Goal: Transaction & Acquisition: Purchase product/service

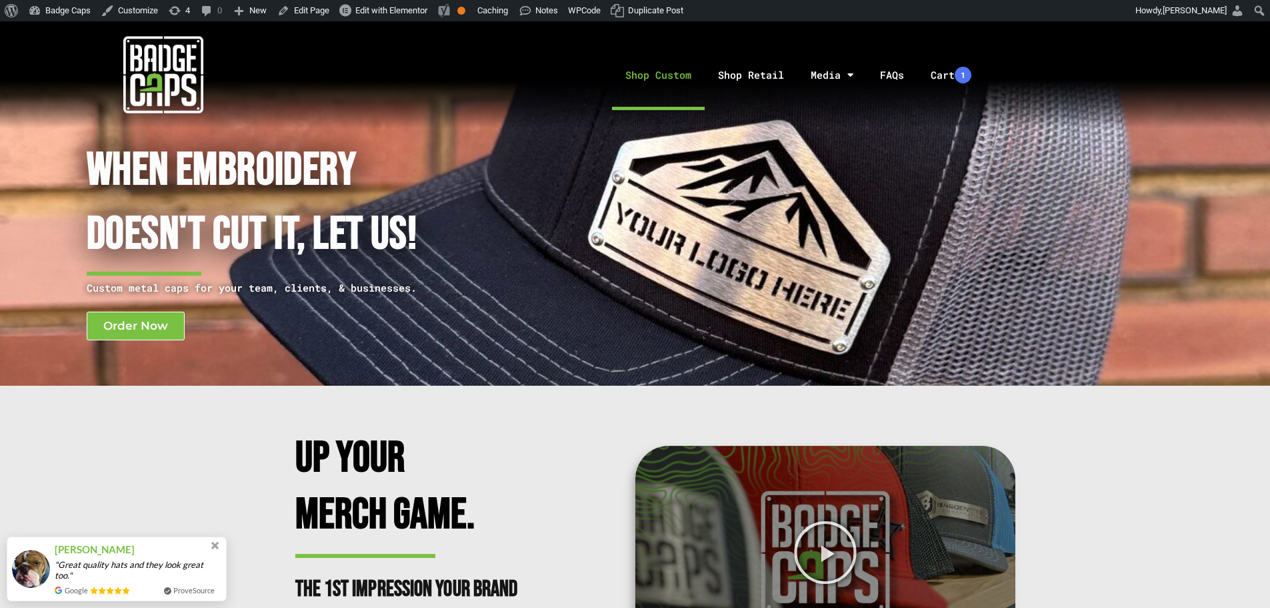
click at [685, 85] on link "Shop Custom" at bounding box center [658, 75] width 93 height 70
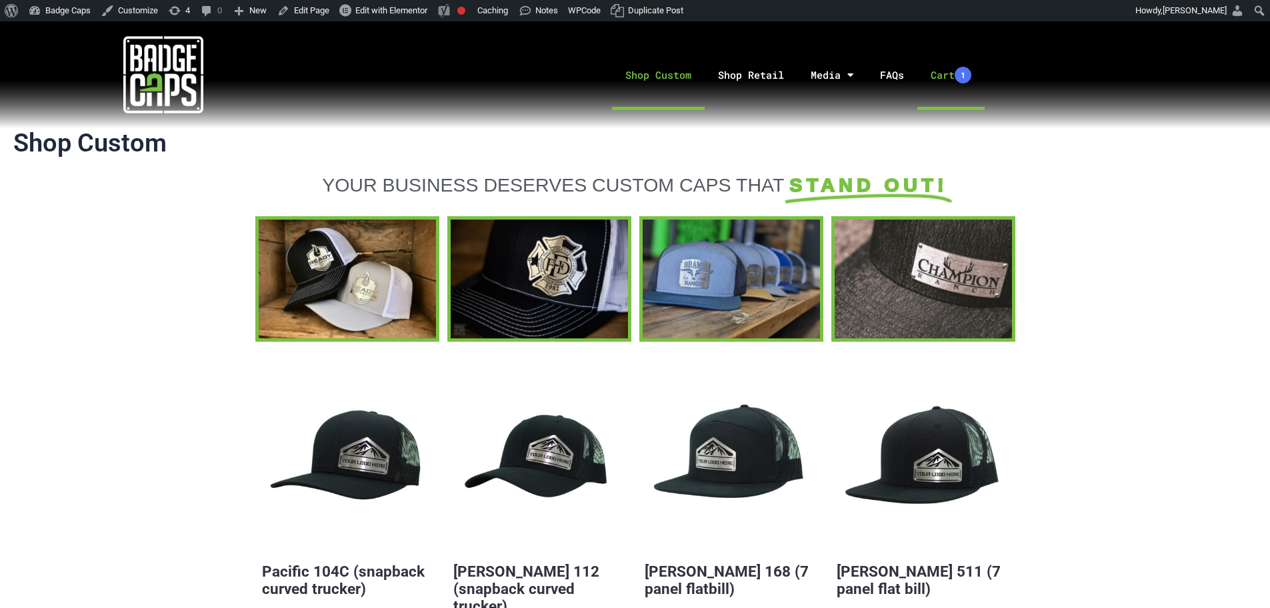
click at [948, 75] on link "Cart 1" at bounding box center [951, 75] width 67 height 70
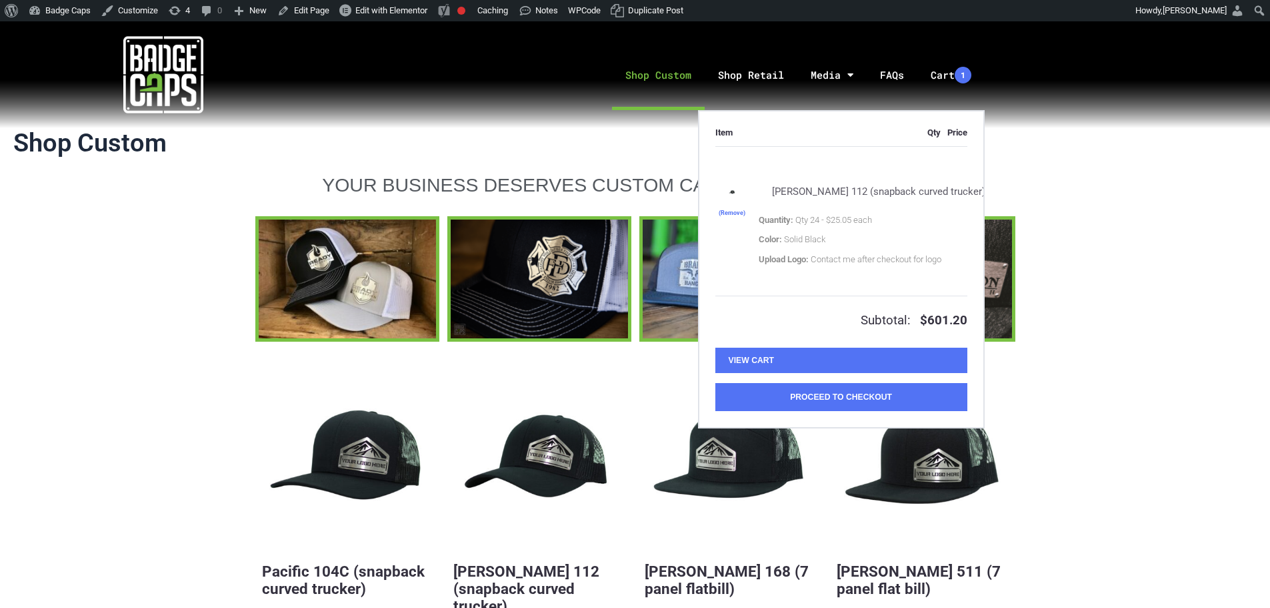
click at [820, 193] on link "Richardson 112 (snapback curved trucker)" at bounding box center [879, 191] width 240 height 31
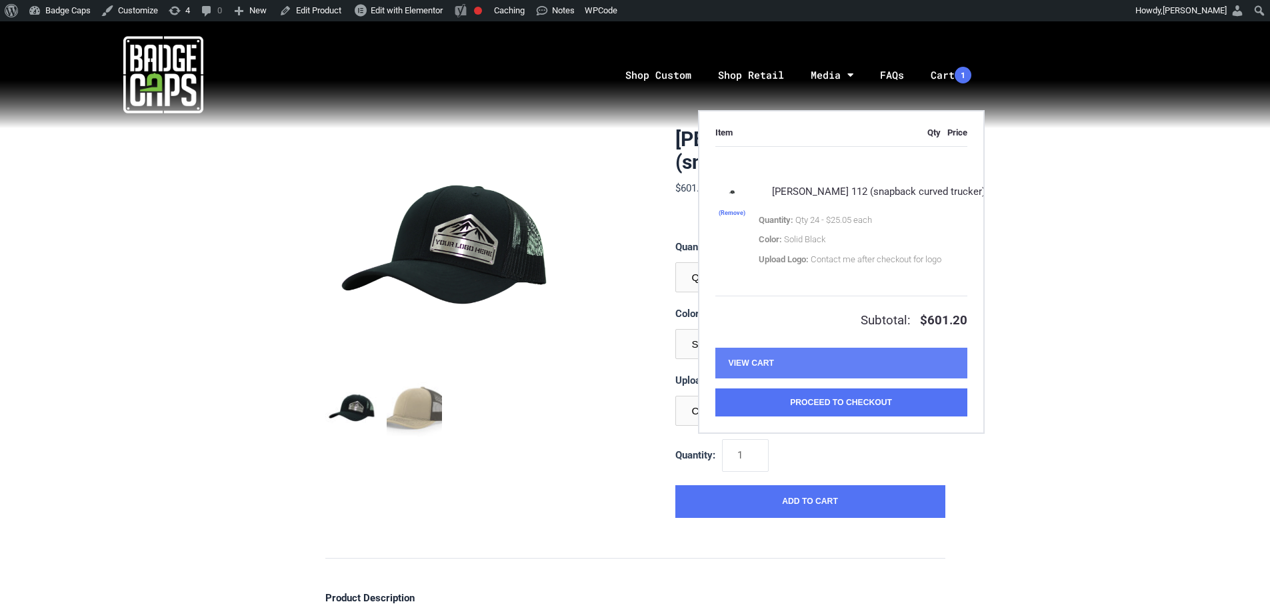
click at [810, 378] on link "View Cart" at bounding box center [842, 362] width 252 height 31
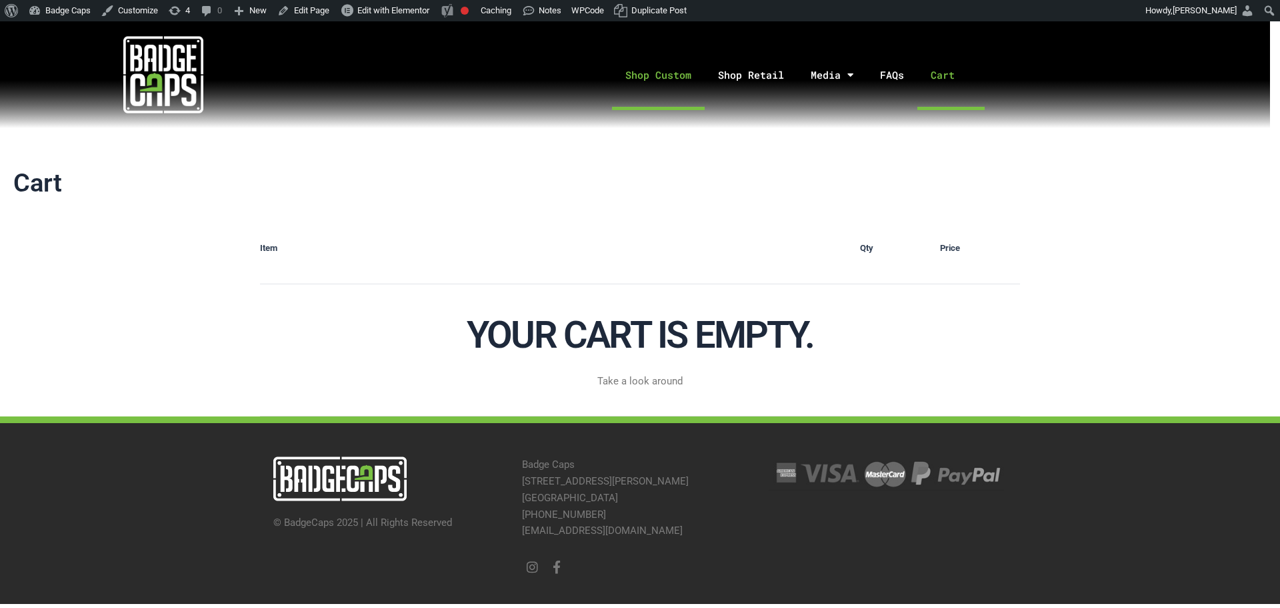
click at [663, 86] on link "Shop Custom" at bounding box center [658, 75] width 93 height 70
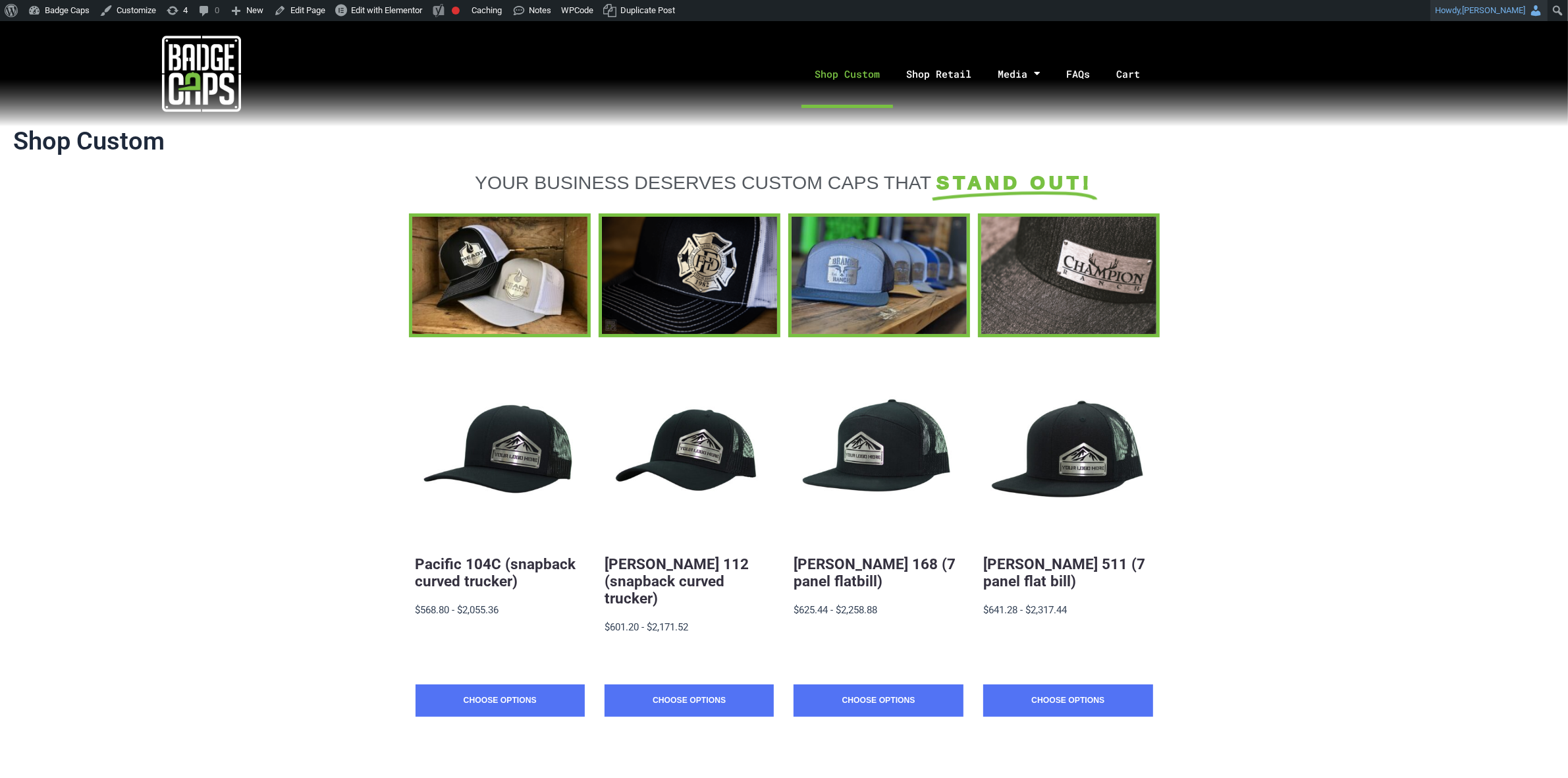
click at [1254, 17] on link "Howdy, Ross Rutherford" at bounding box center [1488, 10] width 118 height 21
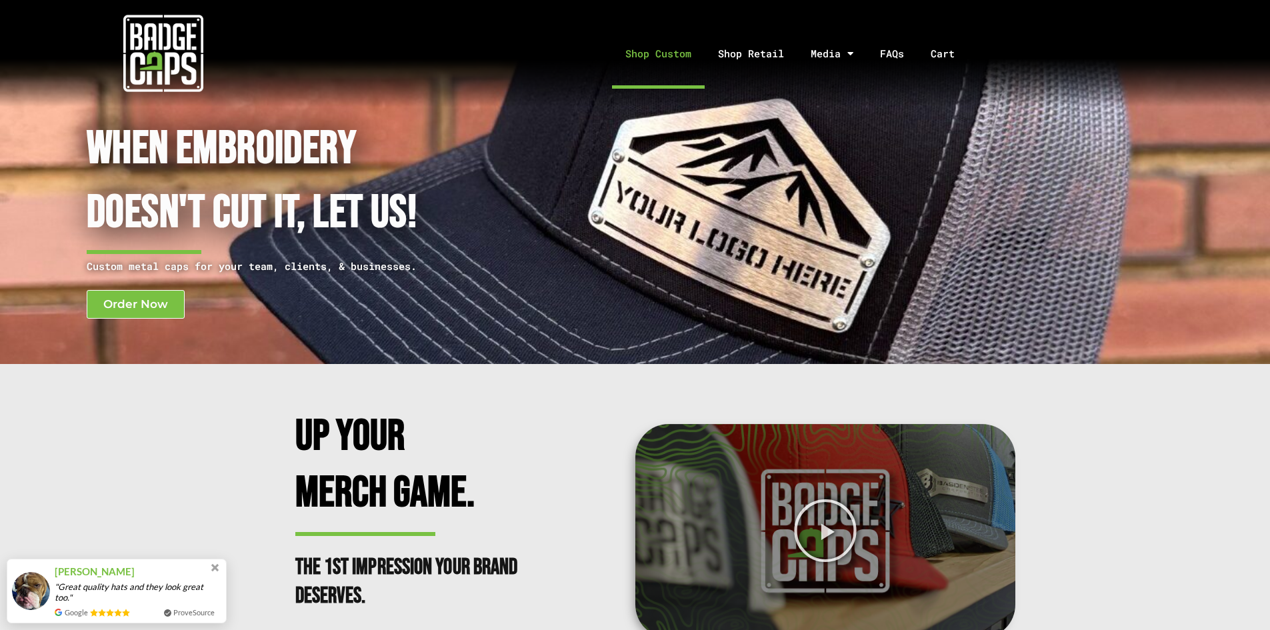
click at [641, 44] on link "Shop Custom" at bounding box center [658, 54] width 93 height 70
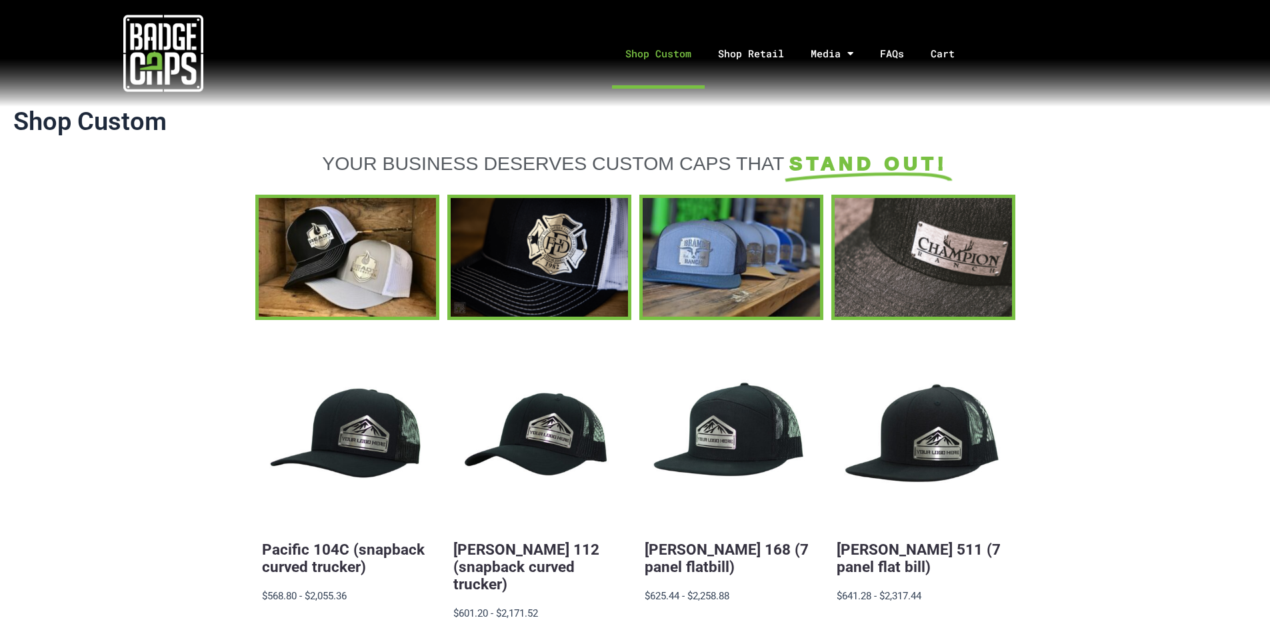
drag, startPoint x: 1130, startPoint y: 0, endPoint x: 1212, endPoint y: 286, distance: 297.6
click at [1212, 286] on section at bounding box center [635, 257] width 1270 height 125
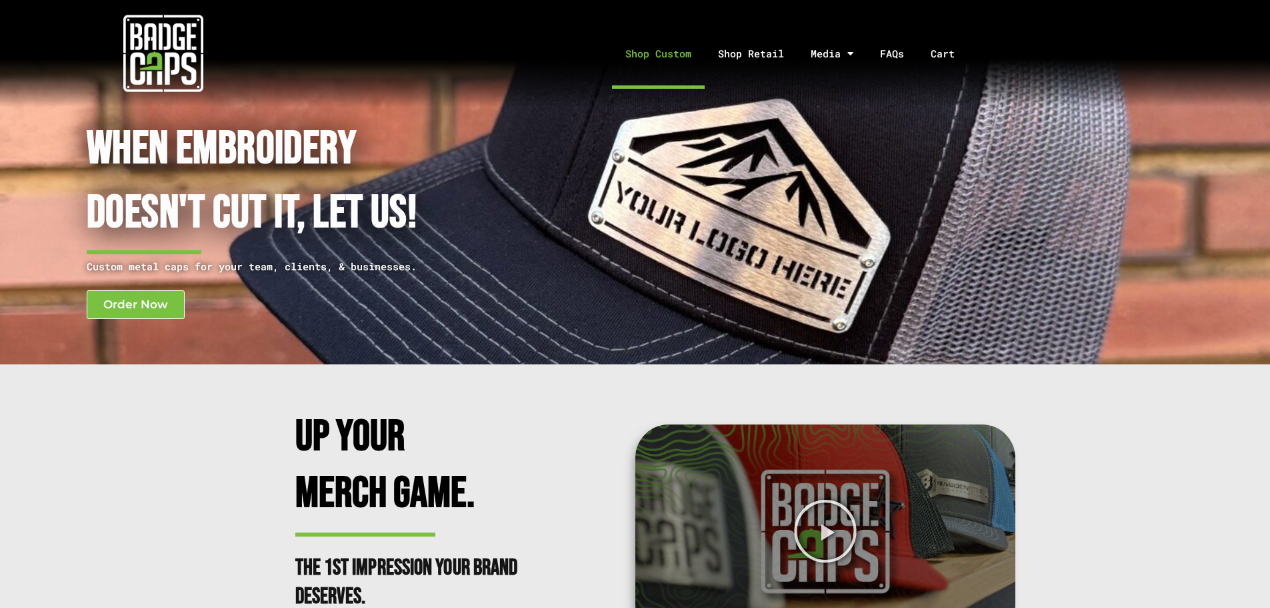
click at [679, 57] on link "Shop Custom" at bounding box center [658, 54] width 93 height 70
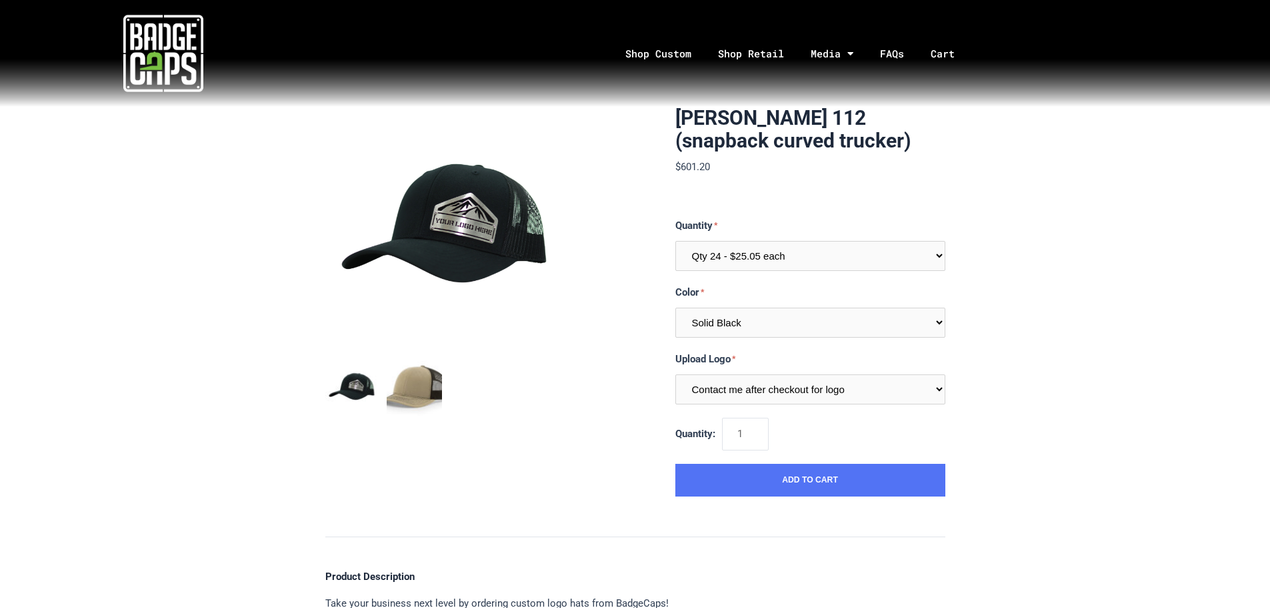
click at [412, 411] on img "mark as featured image" at bounding box center [414, 387] width 55 height 55
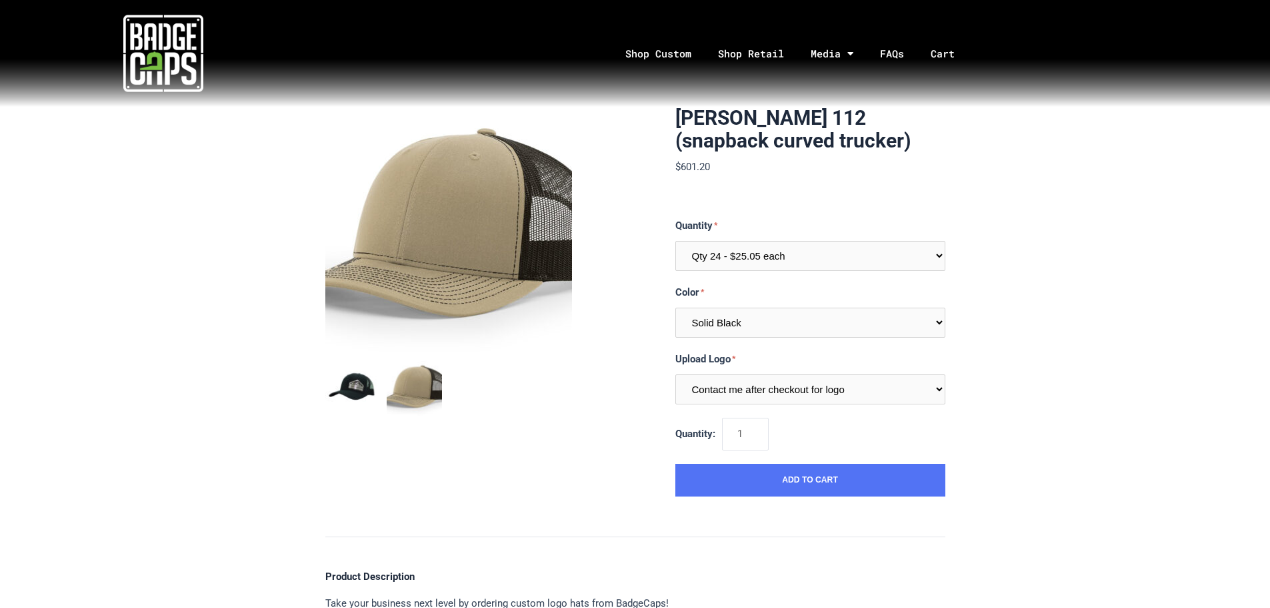
click at [372, 389] on img "mark as featured image" at bounding box center [352, 387] width 55 height 55
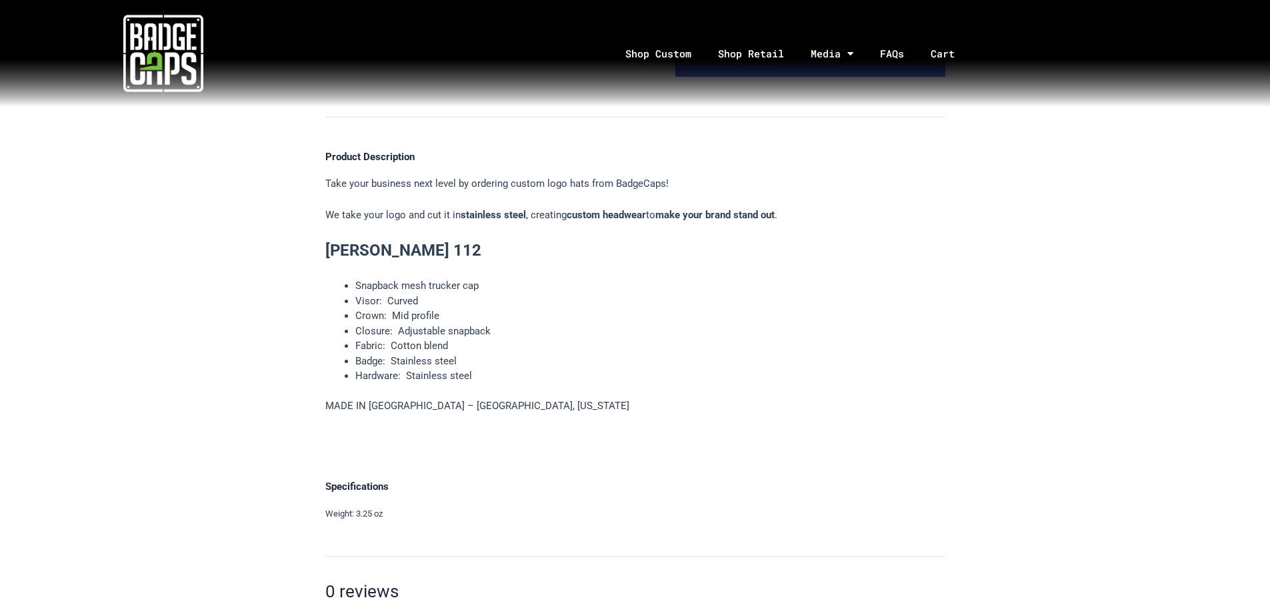
scroll to position [654, 0]
